Goal: Task Accomplishment & Management: Manage account settings

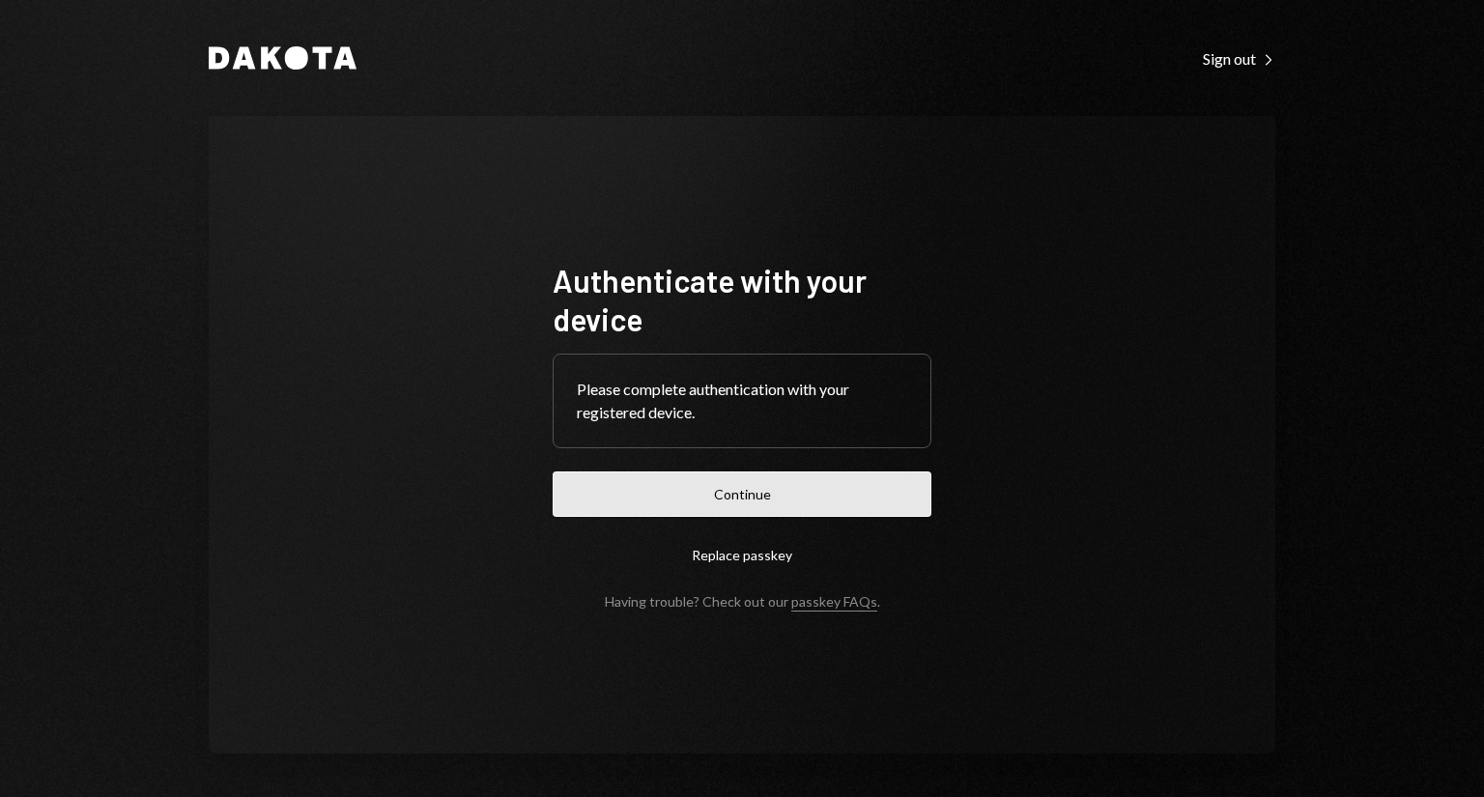
click at [721, 501] on button "Continue" at bounding box center [741, 493] width 379 height 45
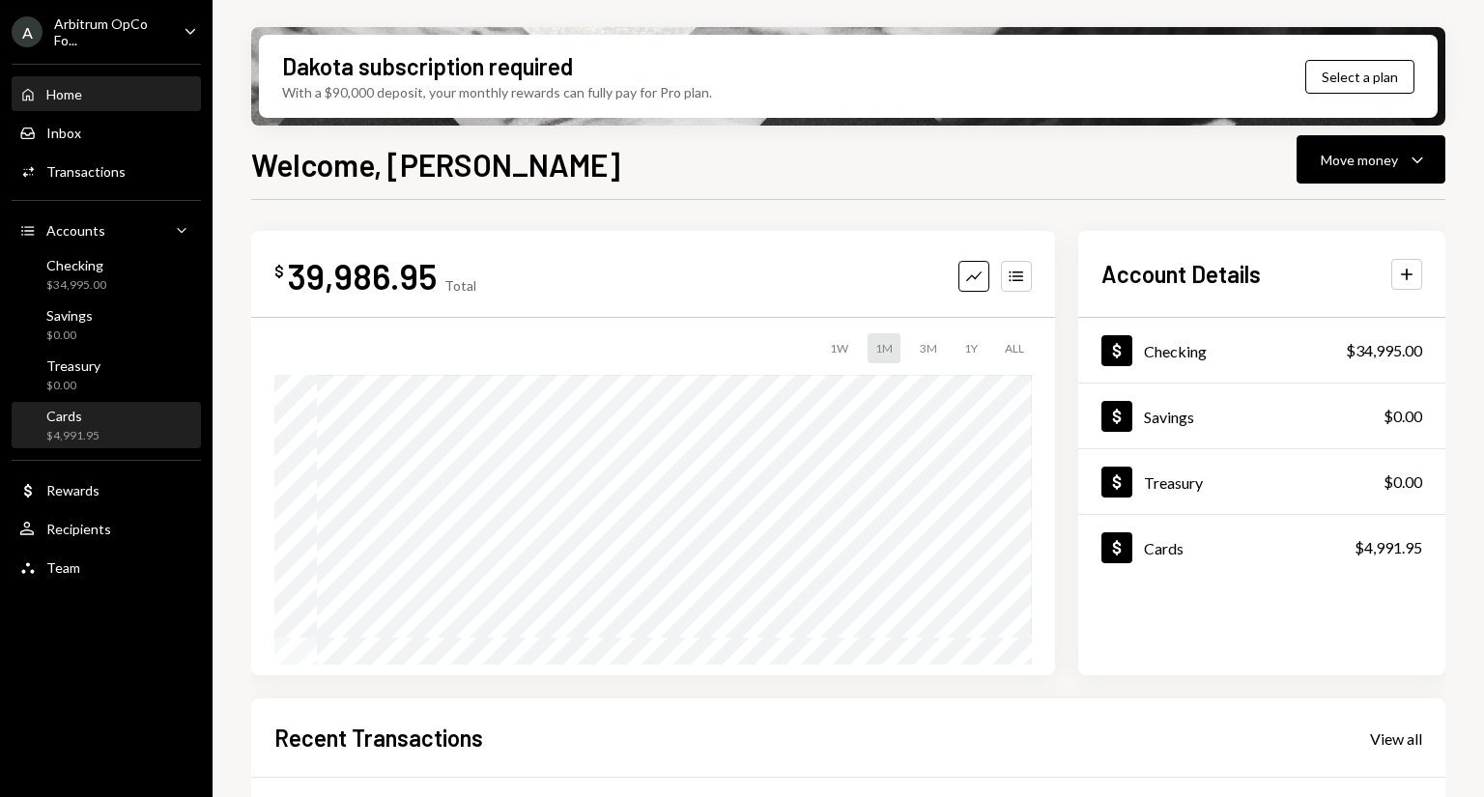
click at [112, 438] on div "Cards $4,991.95" at bounding box center [106, 426] width 174 height 37
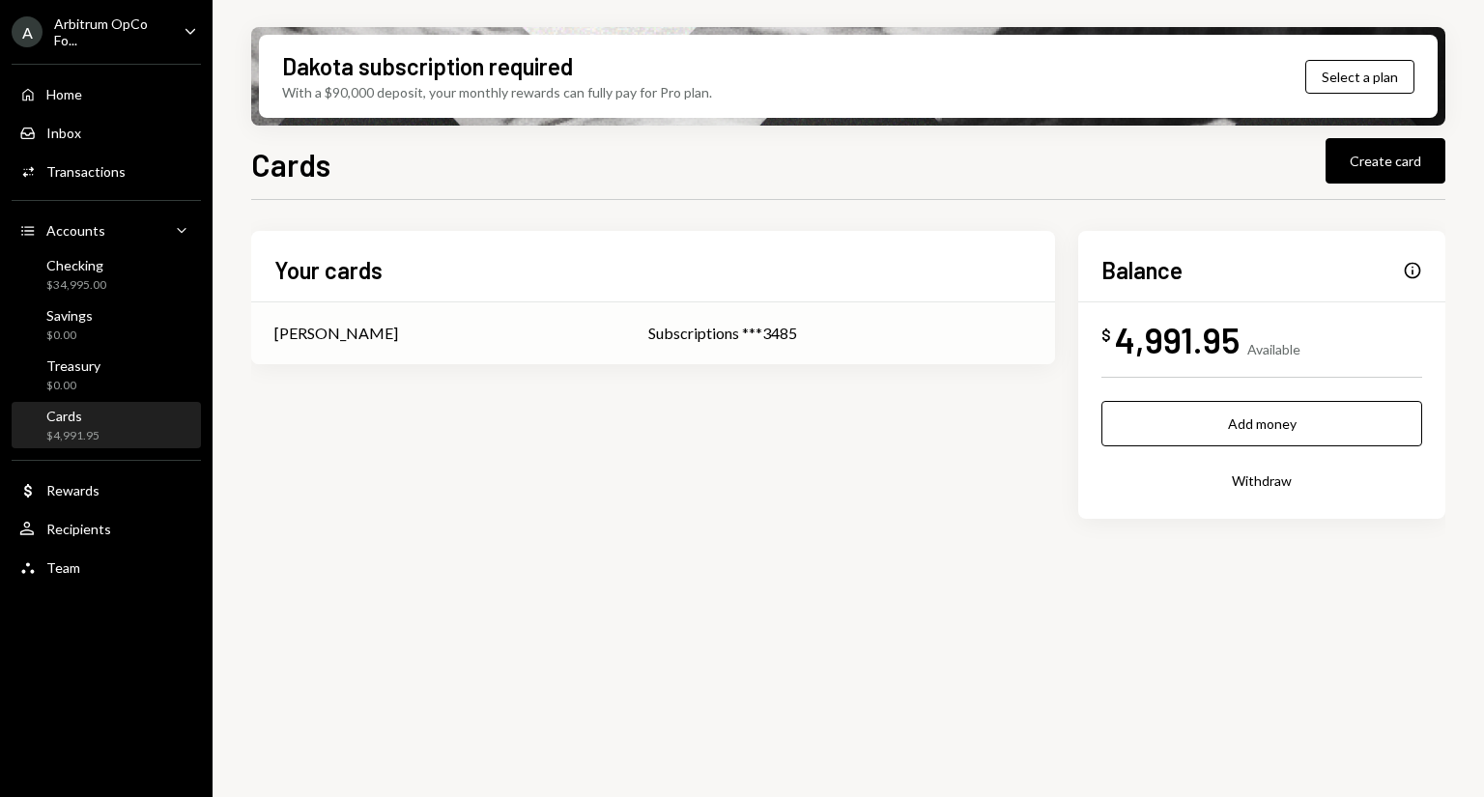
click at [727, 337] on div "Subscriptions ***3485" at bounding box center [839, 333] width 383 height 23
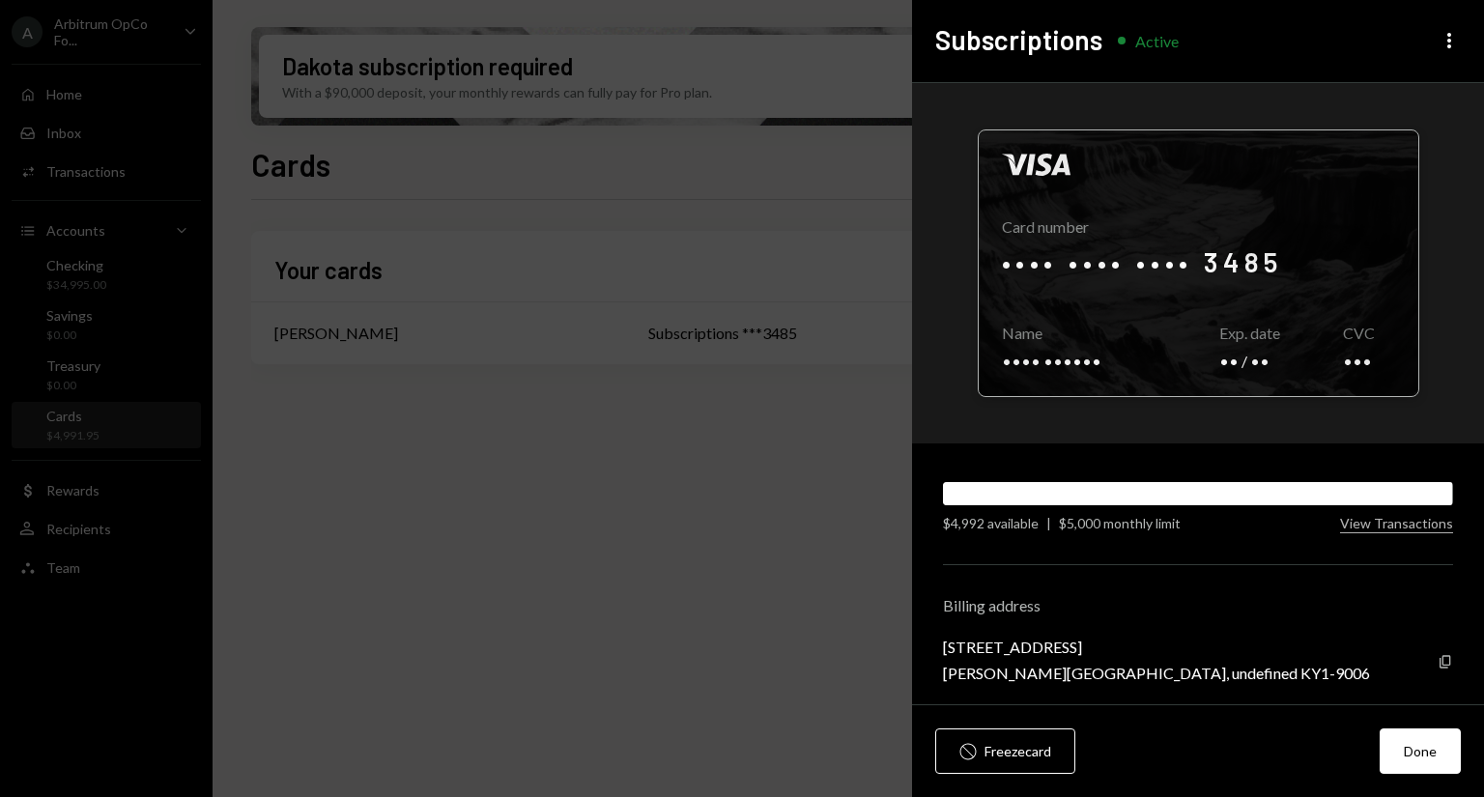
click at [1207, 250] on div at bounding box center [1197, 263] width 439 height 266
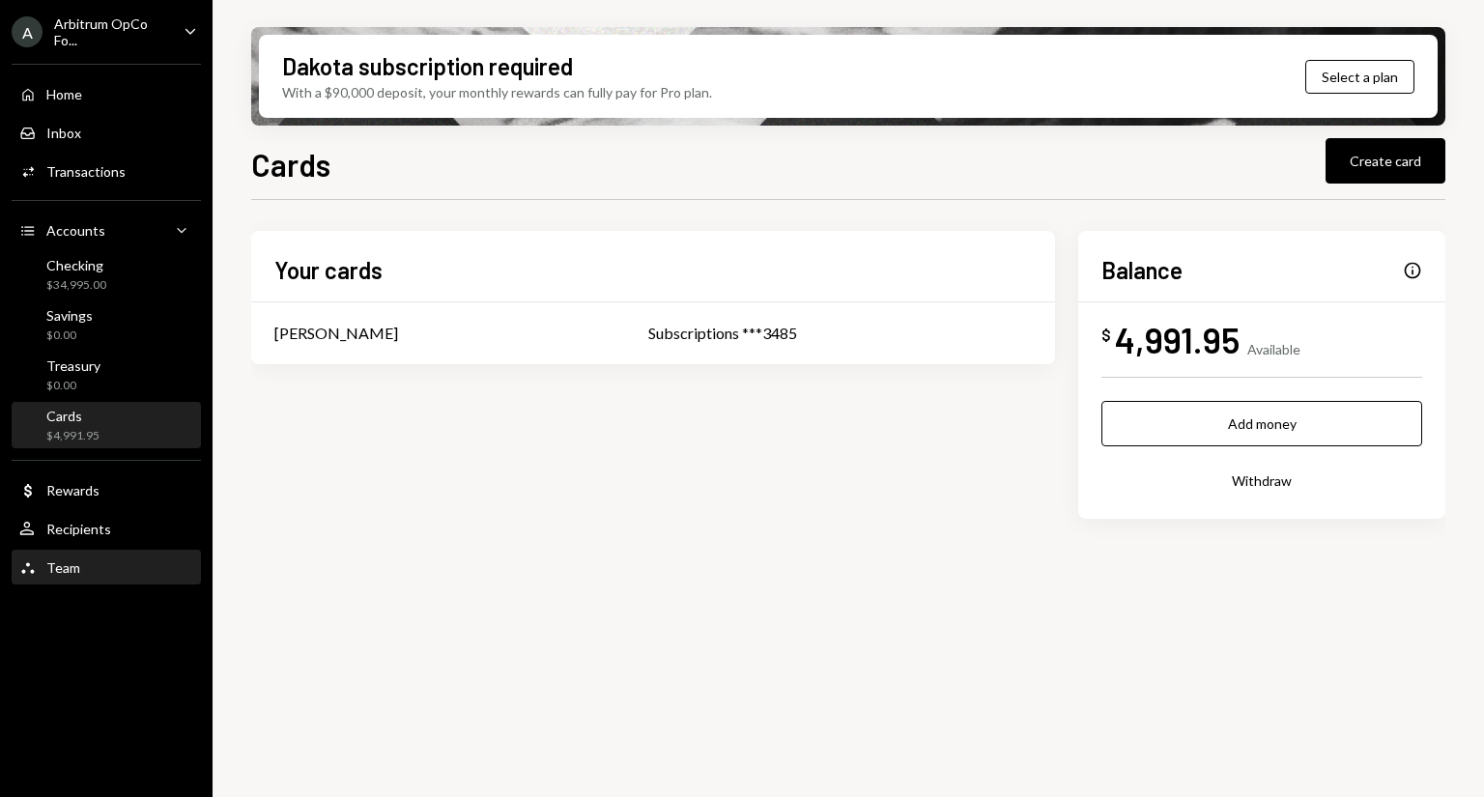
click at [77, 568] on div "Team" at bounding box center [63, 567] width 34 height 16
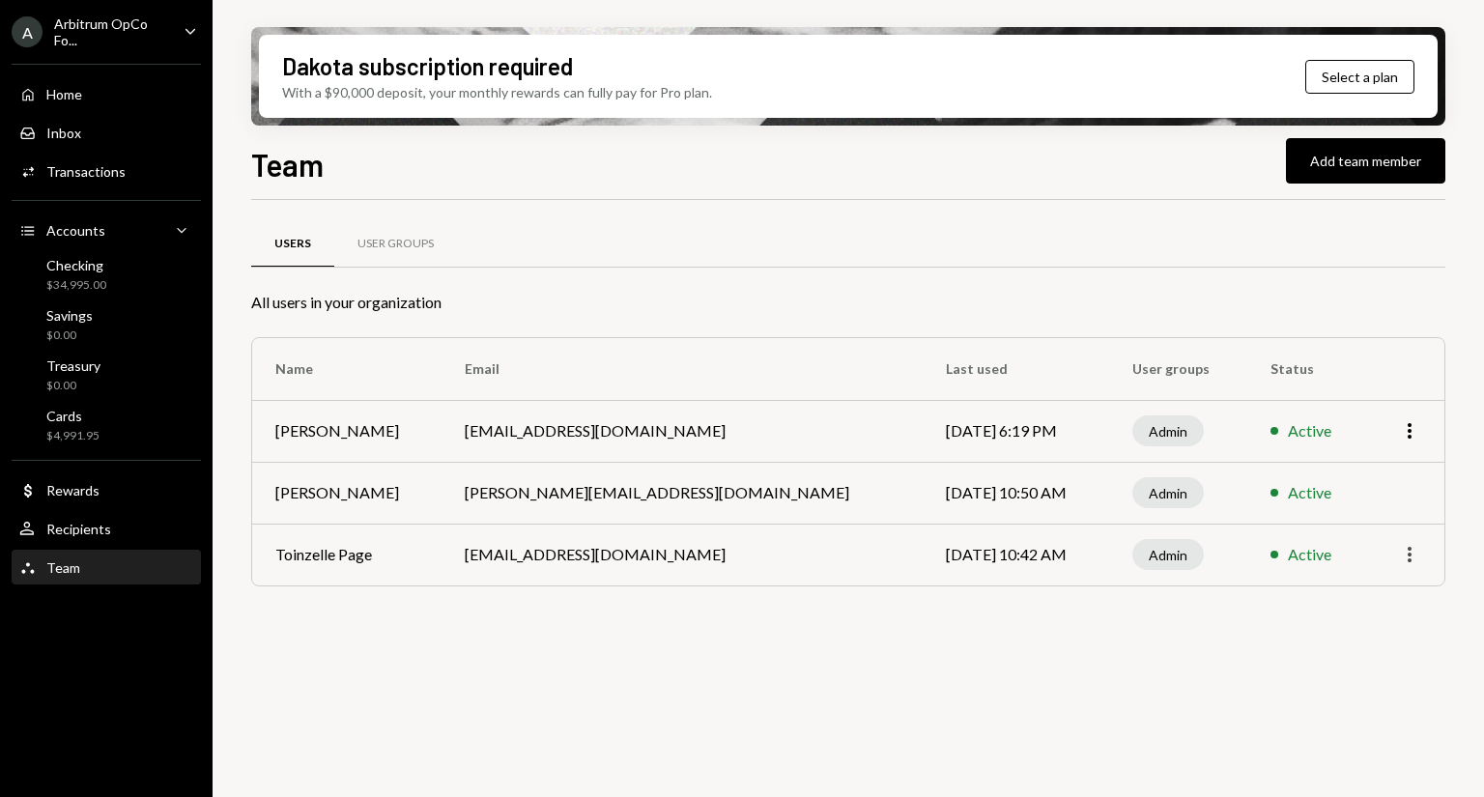
click at [1408, 555] on icon "More" at bounding box center [1409, 554] width 23 height 23
click at [1369, 627] on div "Remove" at bounding box center [1364, 629] width 97 height 34
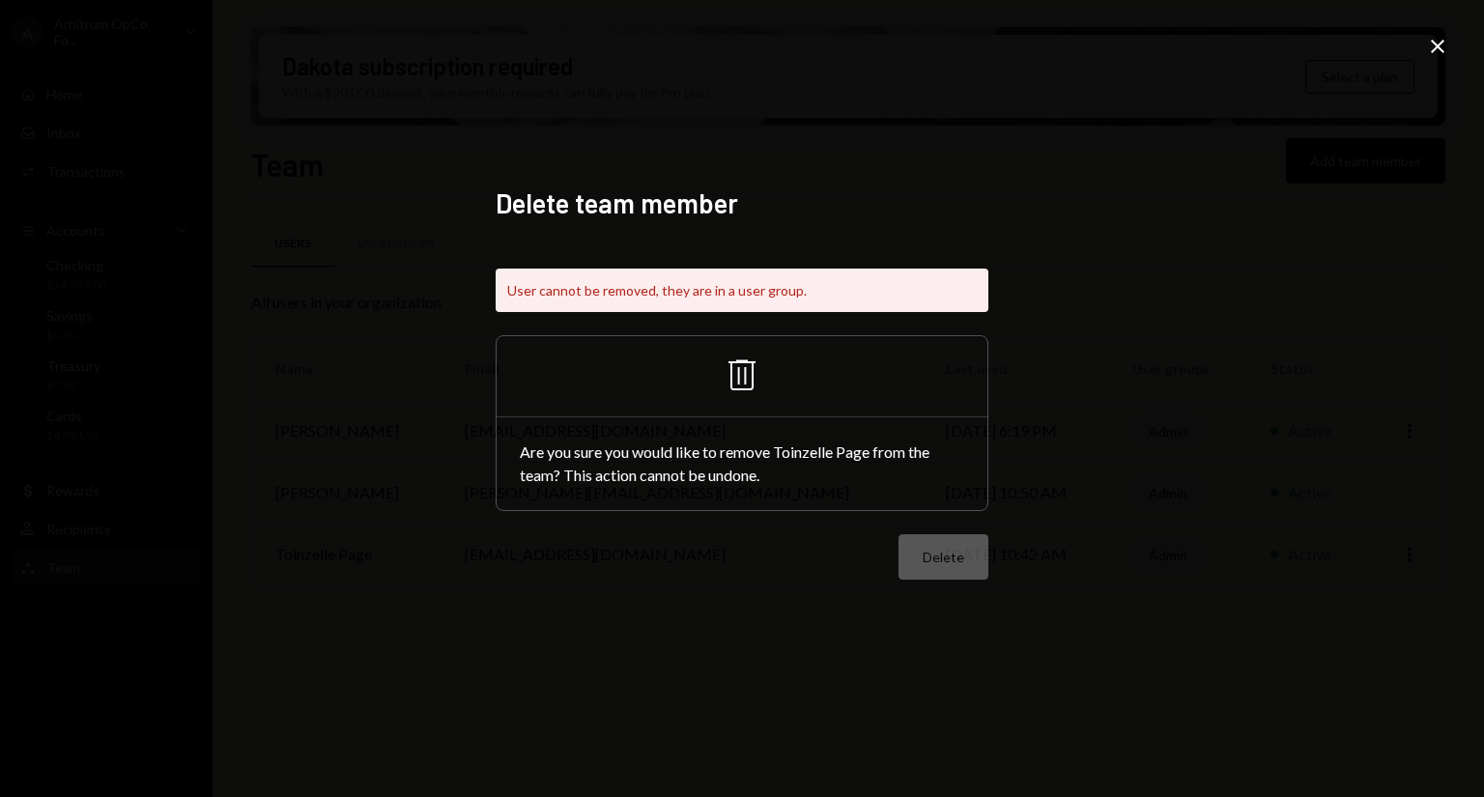
click at [1298, 305] on div "Delete team member User cannot be removed, they are in a user group. Trash Are …" at bounding box center [742, 398] width 1484 height 797
click at [1428, 44] on icon "Close" at bounding box center [1437, 46] width 23 height 23
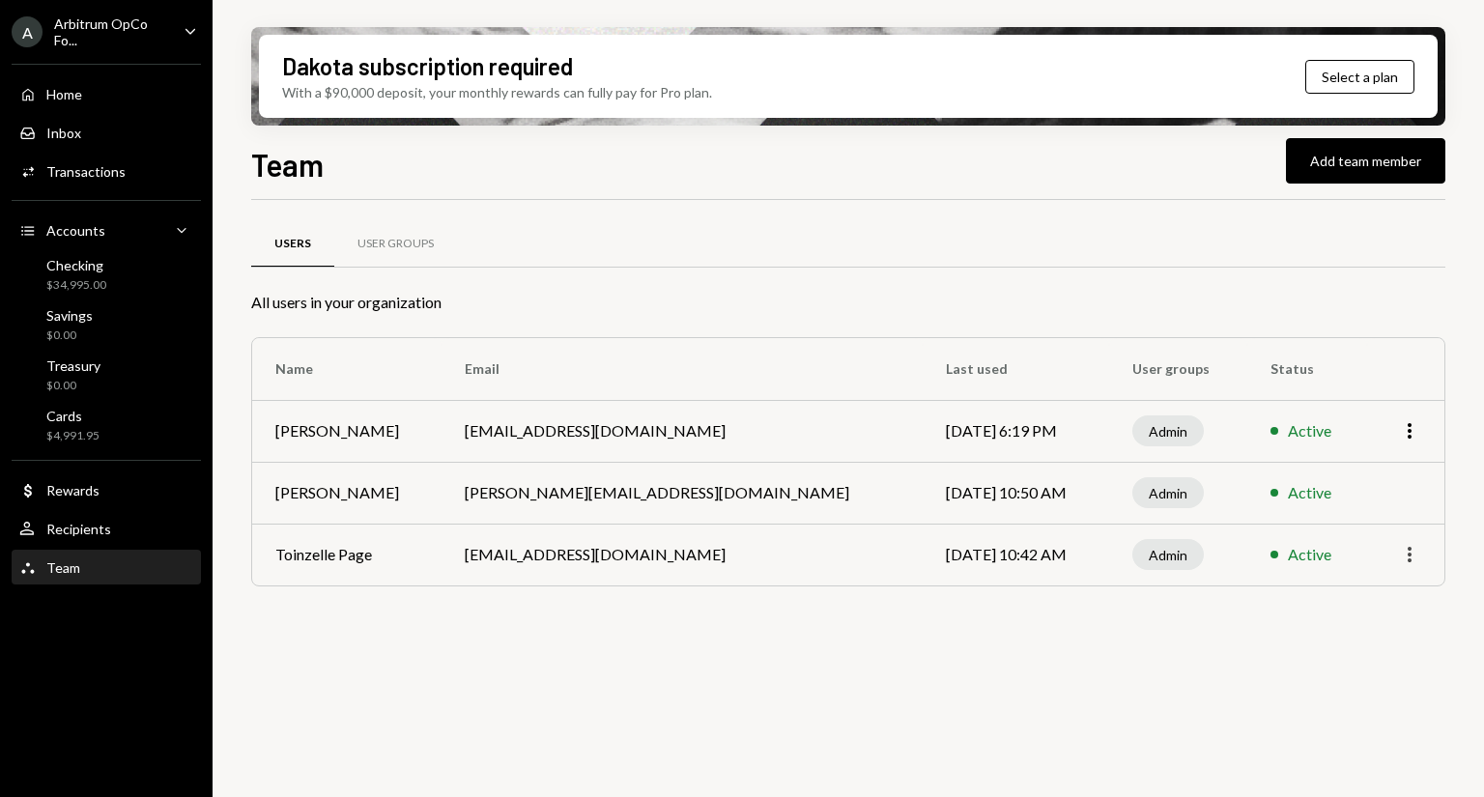
click at [1414, 548] on icon "More" at bounding box center [1409, 554] width 23 height 23
click at [1361, 629] on div "Remove" at bounding box center [1364, 629] width 97 height 34
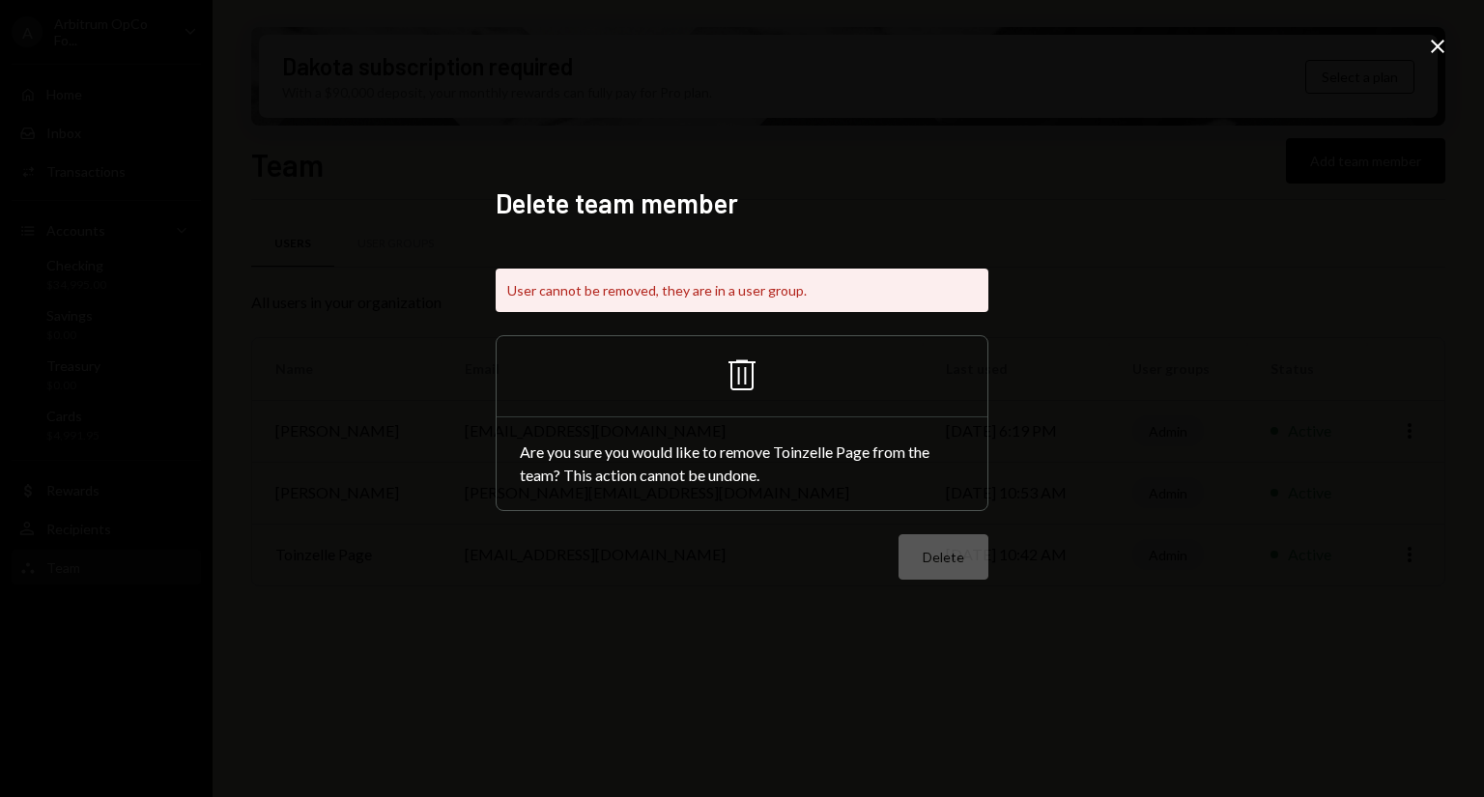
click at [906, 182] on div "Delete team member User cannot be removed, they are in a user group. Trash Are …" at bounding box center [741, 398] width 539 height 470
